Goal: Information Seeking & Learning: Understand process/instructions

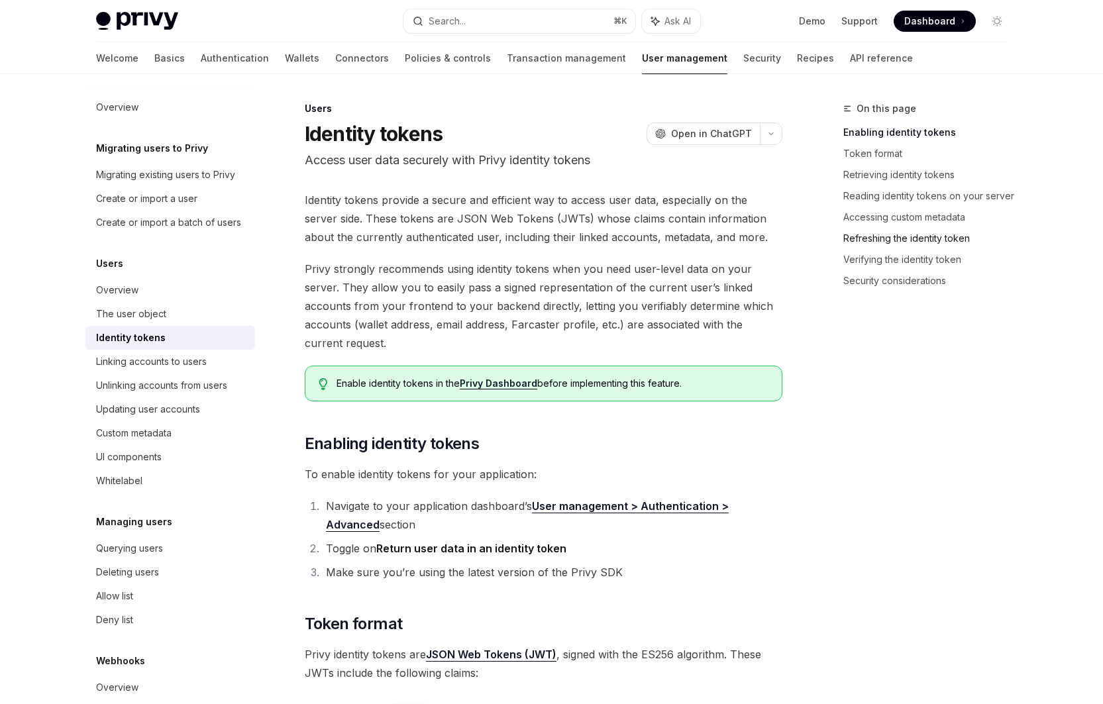
click at [937, 237] on link "Refreshing the identity token" at bounding box center [930, 238] width 175 height 21
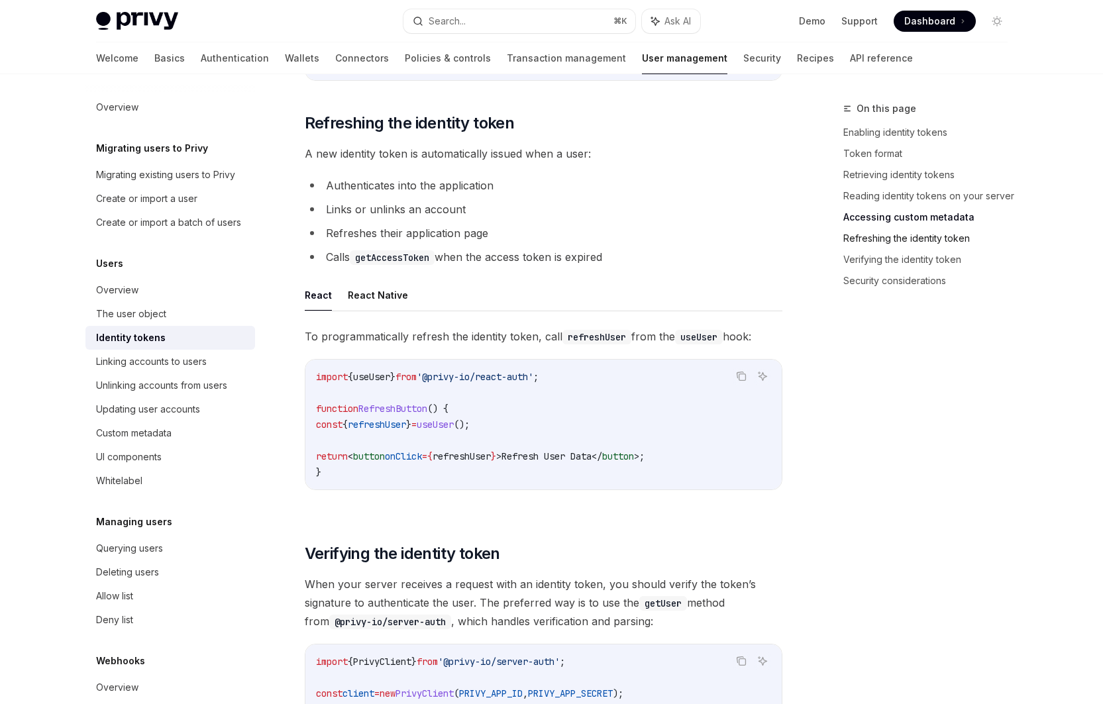
scroll to position [3063, 0]
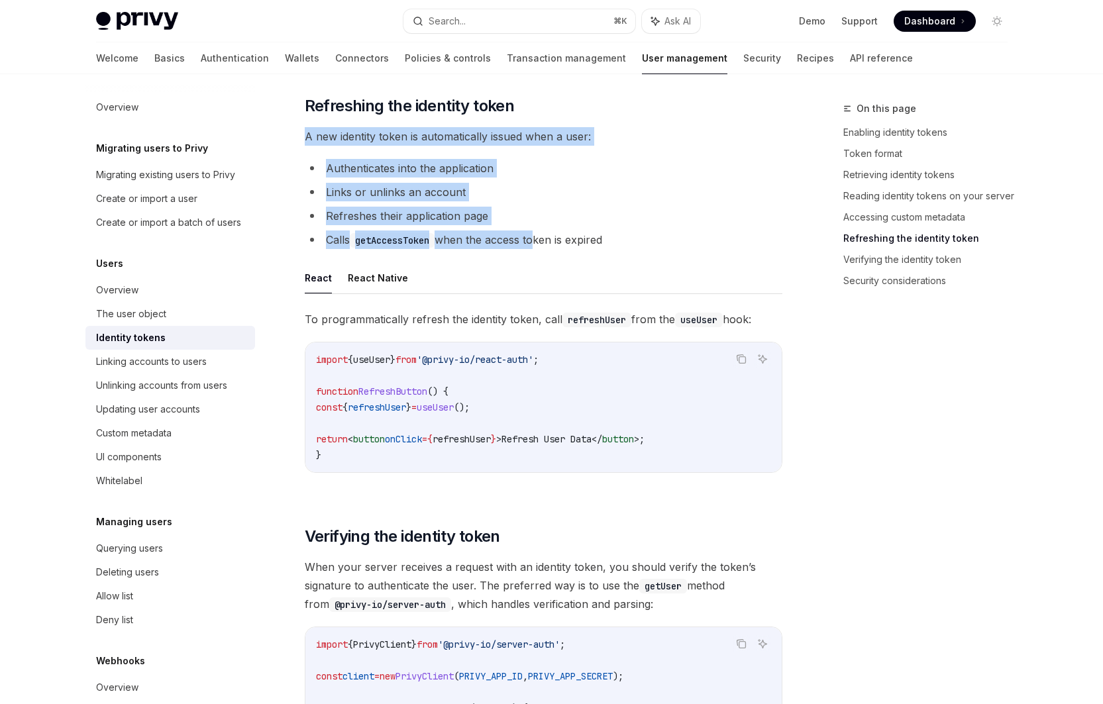
drag, startPoint x: 303, startPoint y: 142, endPoint x: 536, endPoint y: 253, distance: 257.5
click at [411, 244] on code "getAccessToken" at bounding box center [392, 240] width 85 height 15
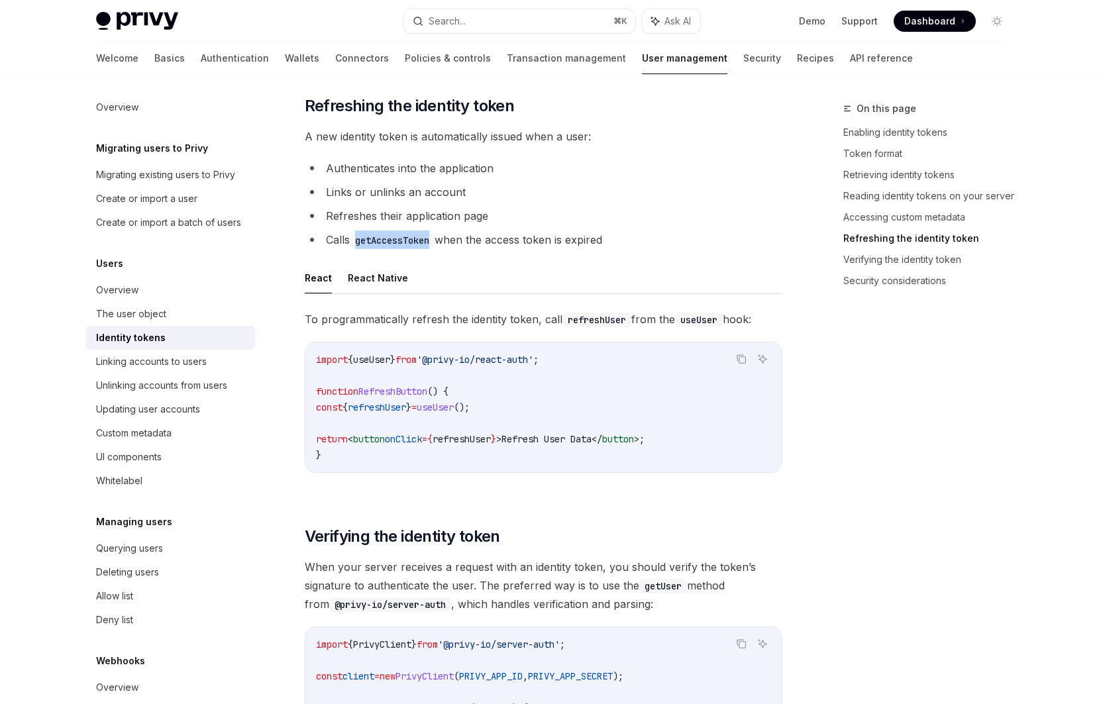
click at [411, 244] on code "getAccessToken" at bounding box center [392, 240] width 85 height 15
drag, startPoint x: 622, startPoint y: 237, endPoint x: 315, endPoint y: 170, distance: 314.0
click at [315, 170] on ul "Authenticates into the application Links or unlinks an account Refreshes their …" at bounding box center [544, 204] width 478 height 90
click at [454, 413] on span "useUser" at bounding box center [435, 407] width 37 height 12
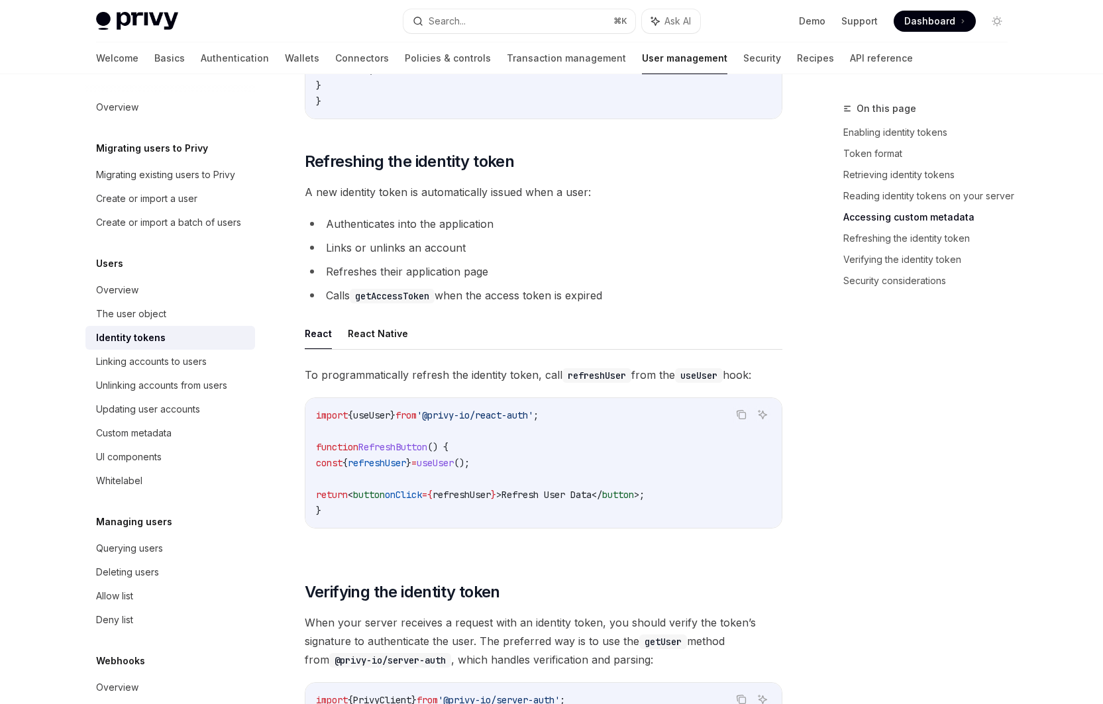
scroll to position [2976, 0]
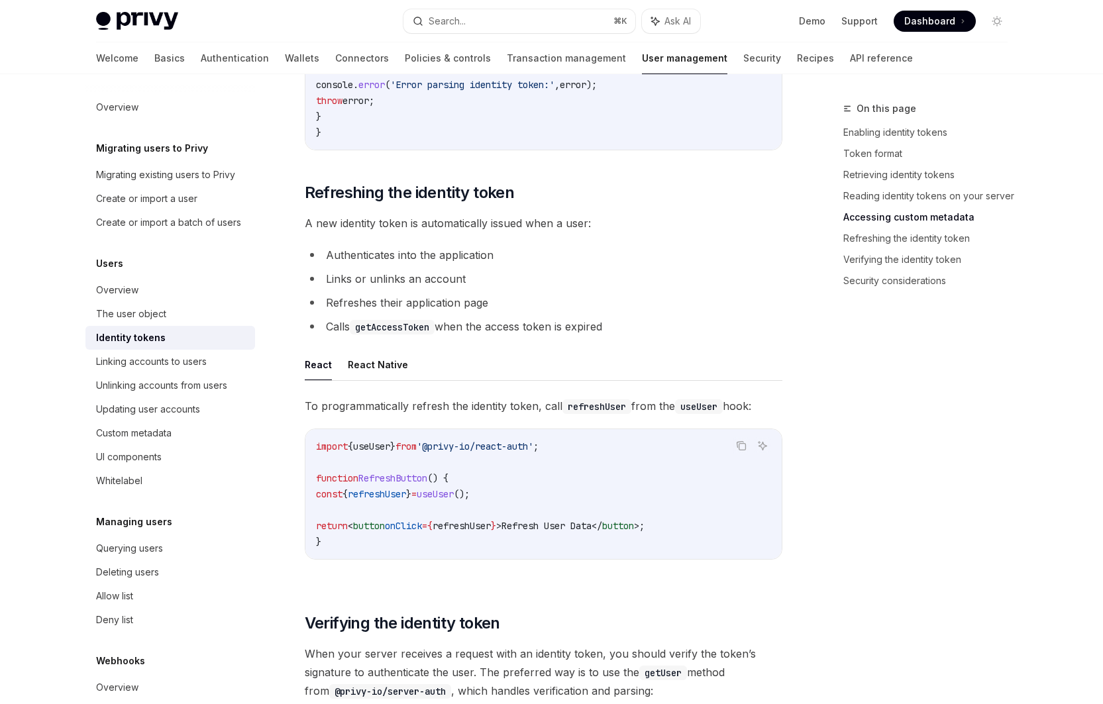
drag, startPoint x: 447, startPoint y: 327, endPoint x: 635, endPoint y: 335, distance: 187.6
click at [635, 335] on li "Calls getAccessToken when the access token is expired" at bounding box center [544, 326] width 478 height 19
click at [454, 499] on span "useUser" at bounding box center [435, 494] width 37 height 12
